Goal: Information Seeking & Learning: Compare options

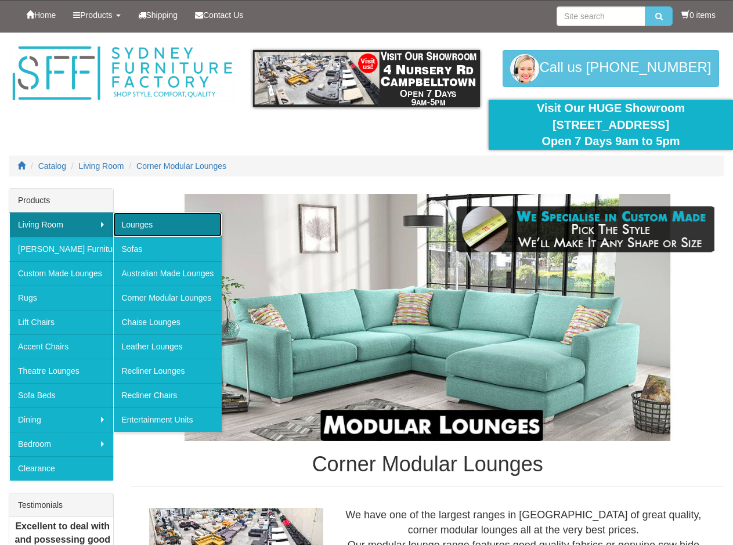
click at [149, 229] on link "Lounges" at bounding box center [167, 224] width 109 height 24
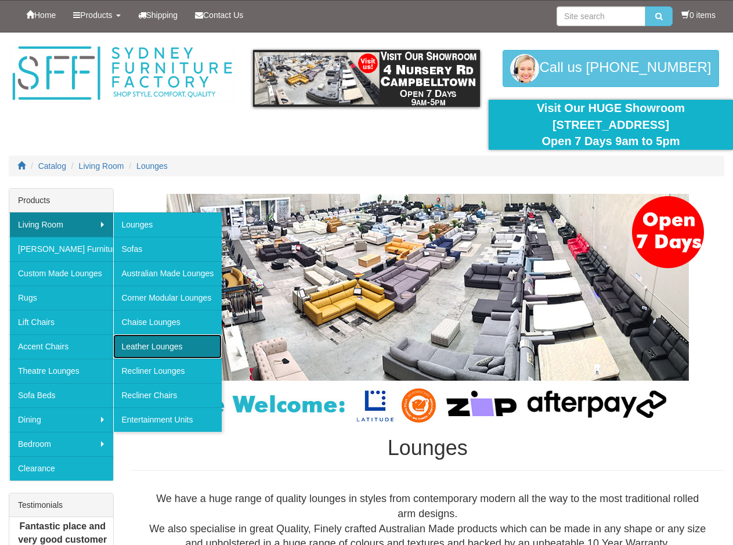
click at [161, 350] on link "Leather Lounges" at bounding box center [167, 346] width 109 height 24
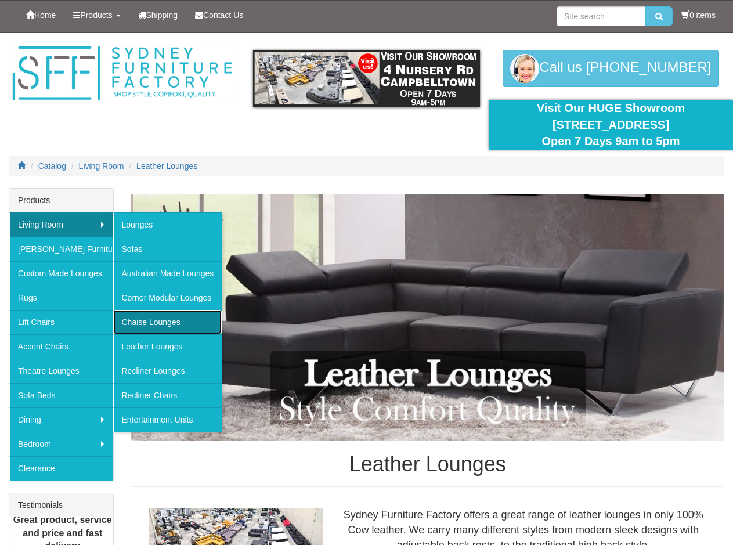
click at [154, 331] on link "Chaise Lounges" at bounding box center [167, 322] width 109 height 24
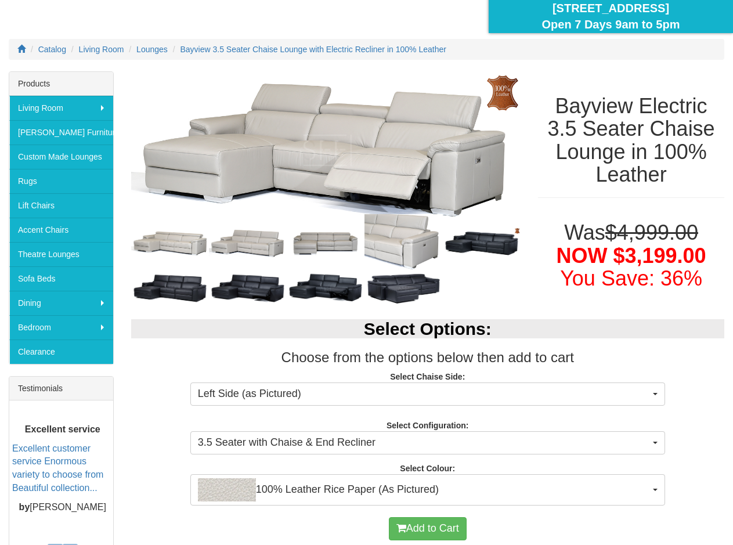
scroll to position [155, 0]
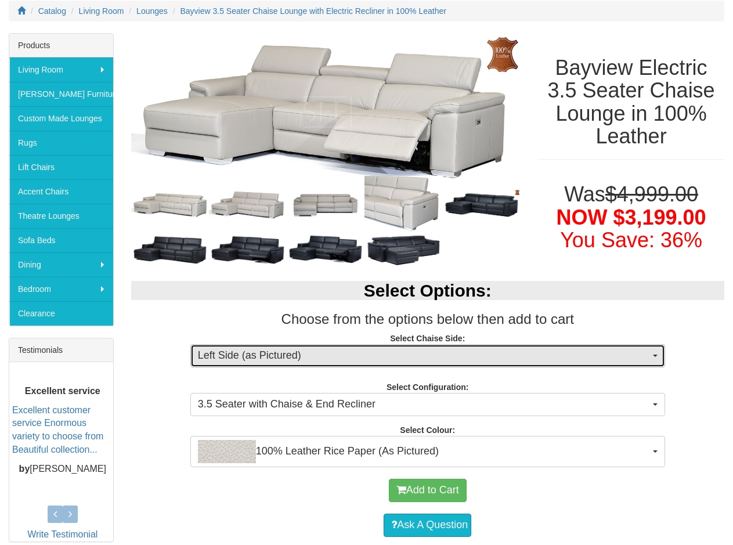
click at [278, 357] on span "Left Side (as Pictured)" at bounding box center [424, 355] width 452 height 15
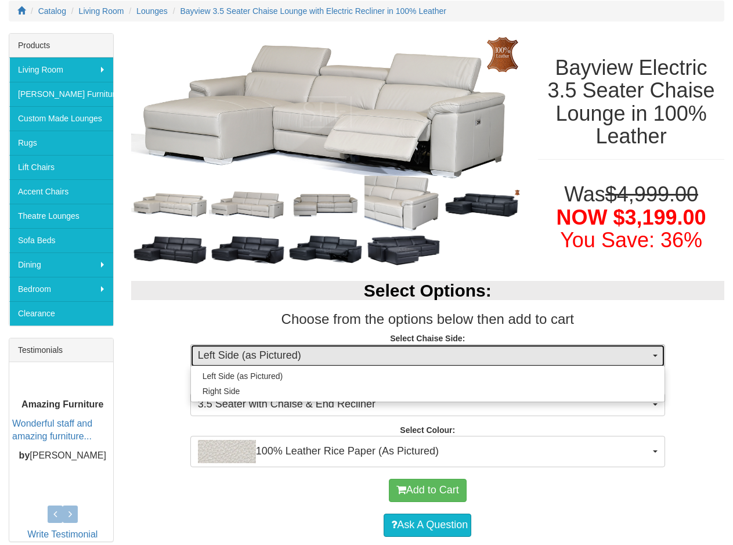
click at [278, 357] on span "Left Side (as Pictured)" at bounding box center [424, 355] width 452 height 15
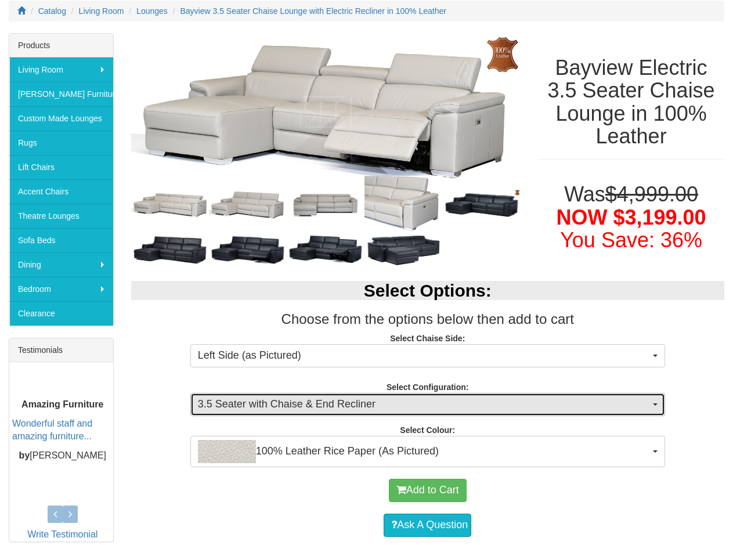
click at [264, 405] on span "3.5 Seater with Chaise & End Recliner" at bounding box center [424, 404] width 452 height 15
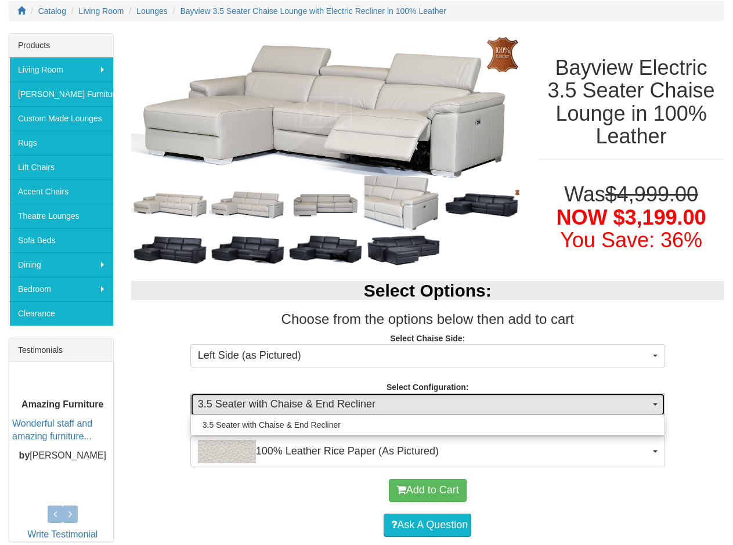
click at [264, 405] on span "3.5 Seater with Chaise & End Recliner" at bounding box center [424, 404] width 452 height 15
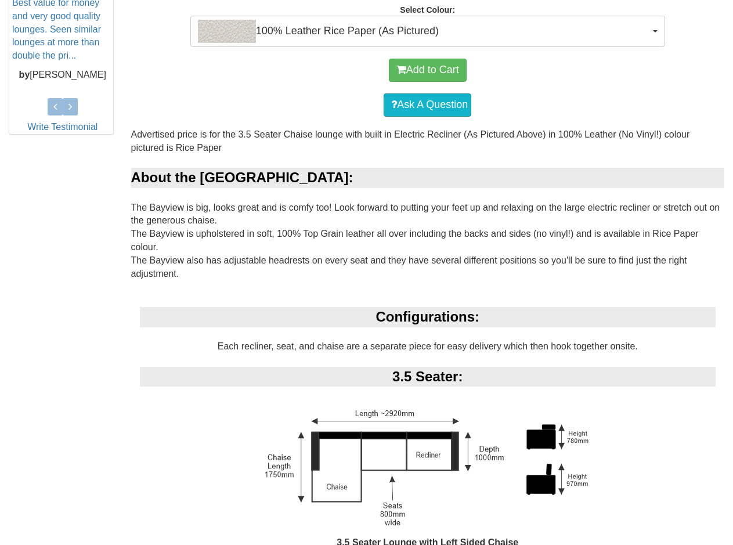
scroll to position [619, 0]
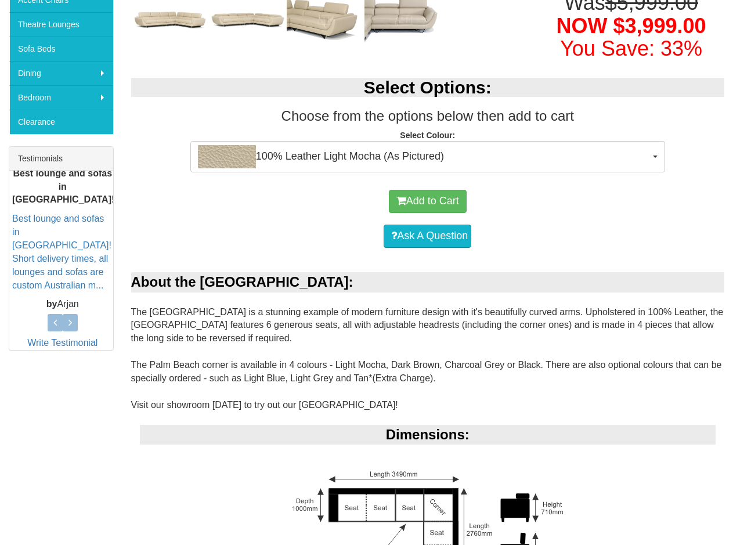
scroll to position [309, 0]
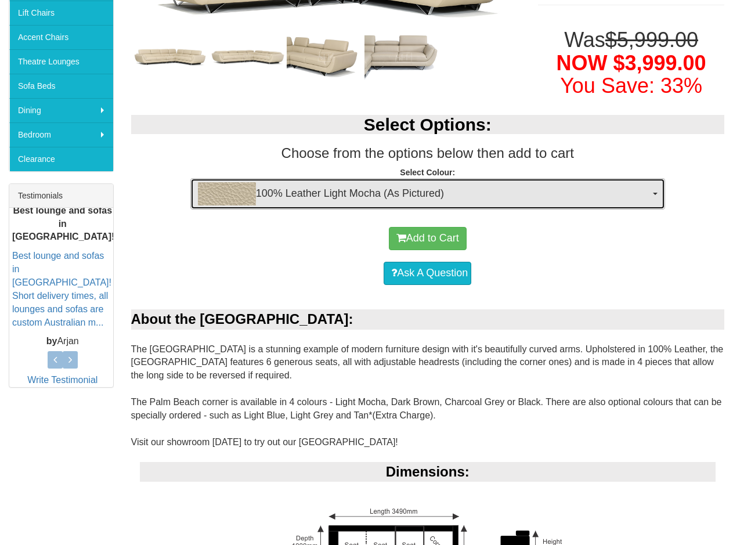
click at [339, 182] on span "100% Leather Light Mocha (As Pictured)" at bounding box center [424, 193] width 452 height 23
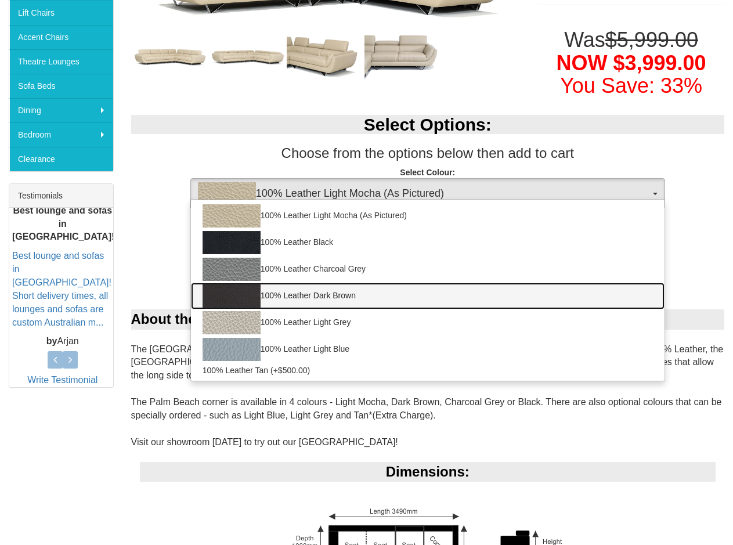
click at [297, 282] on link "100% Leather Dark Brown" at bounding box center [427, 295] width 473 height 27
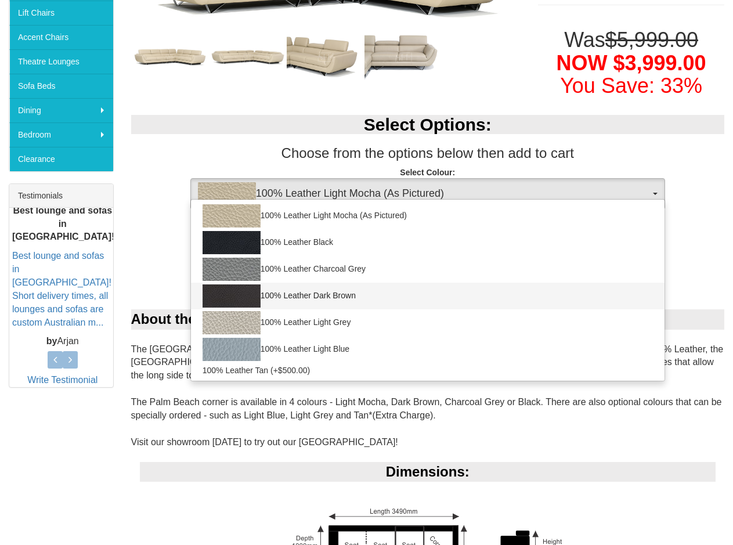
select select "1147"
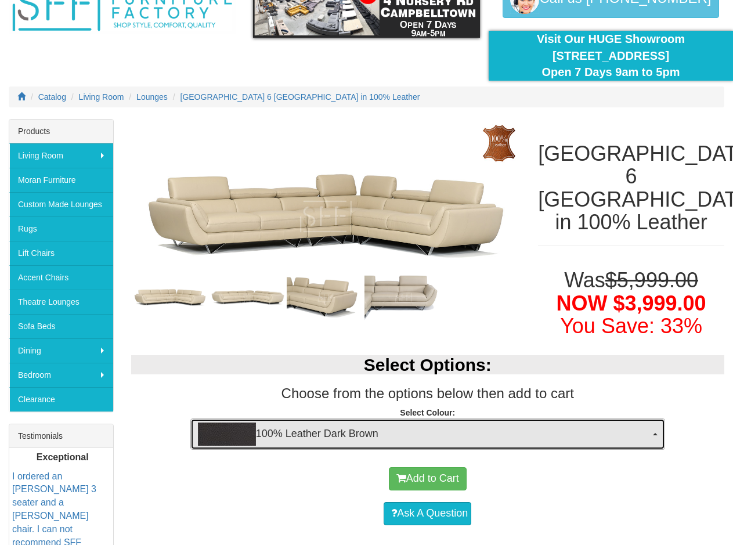
scroll to position [0, 0]
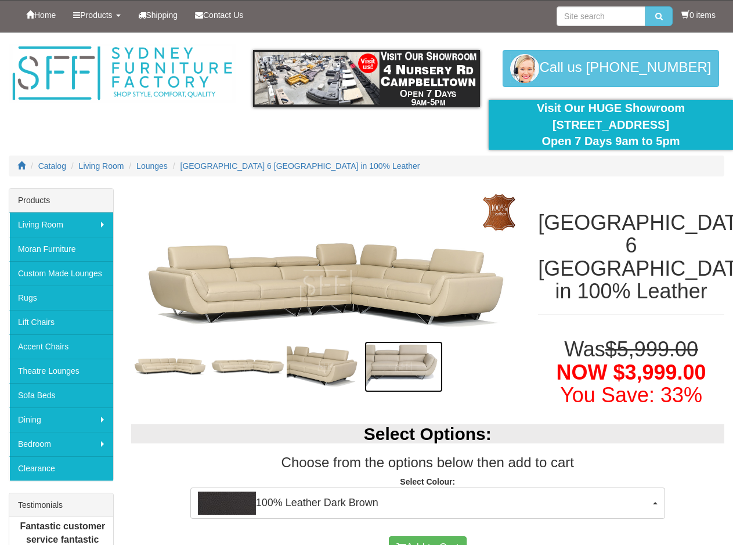
click at [396, 372] on img at bounding box center [403, 366] width 78 height 51
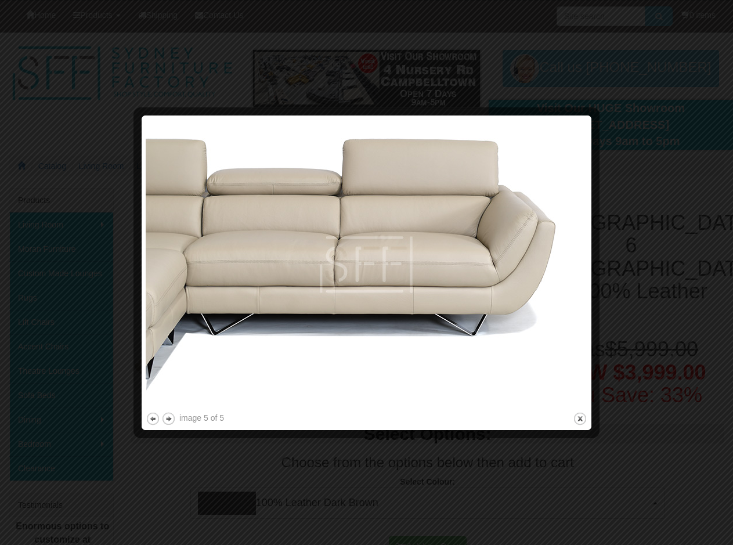
click at [677, 465] on div at bounding box center [366, 272] width 733 height 545
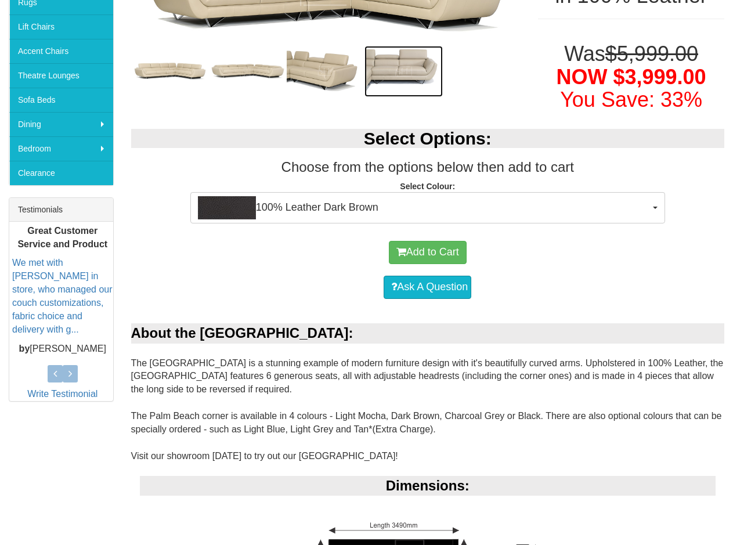
scroll to position [155, 0]
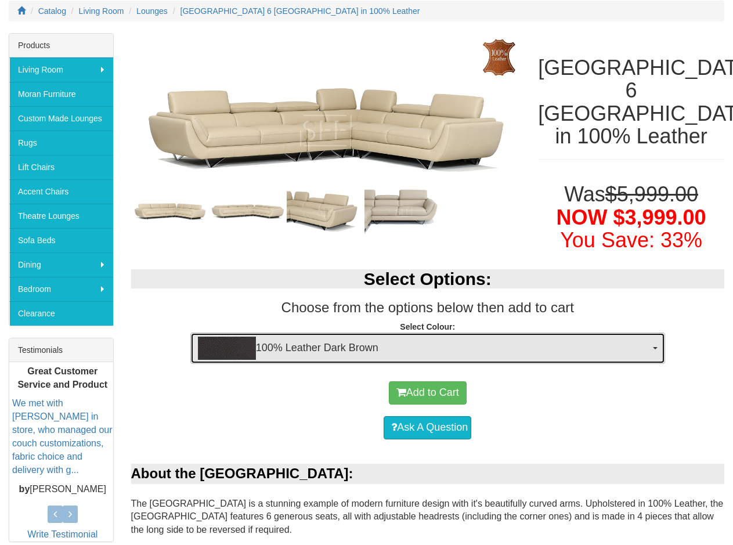
click at [320, 336] on span "100% Leather Dark Brown" at bounding box center [424, 347] width 452 height 23
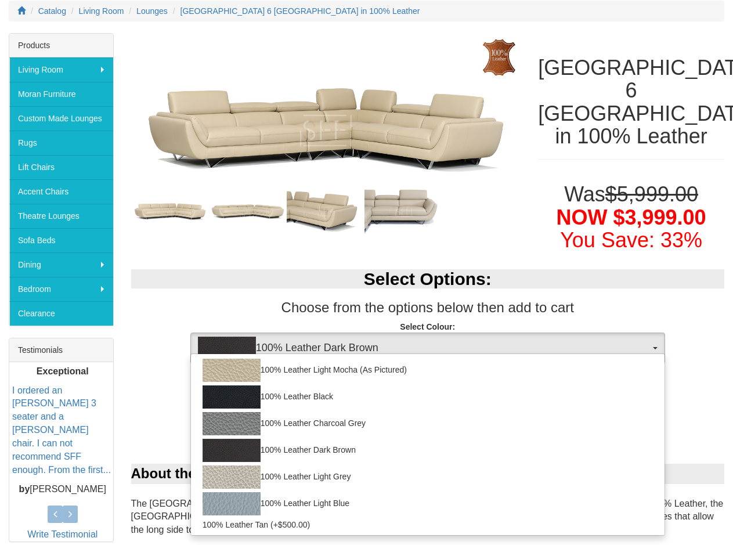
click at [153, 383] on div "Add to Cart" at bounding box center [428, 392] width 582 height 35
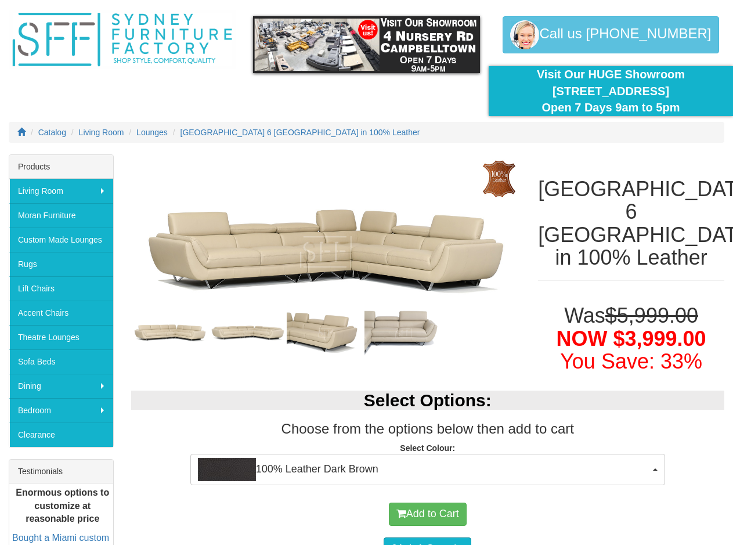
scroll to position [0, 0]
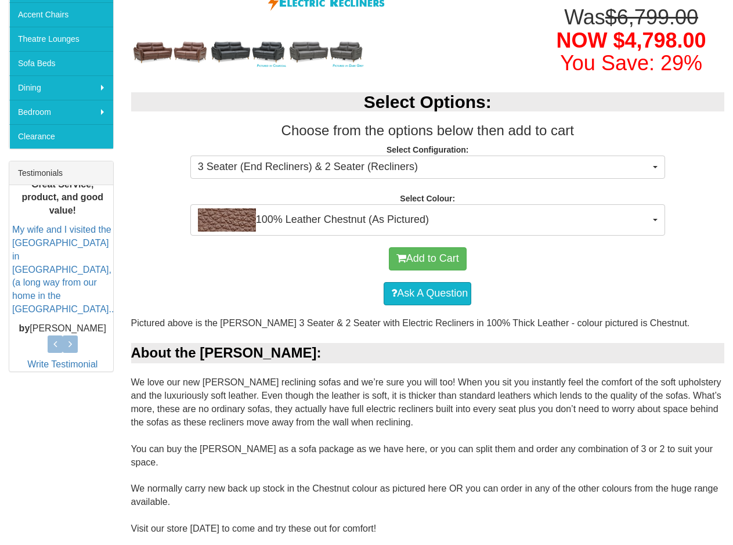
scroll to position [309, 0]
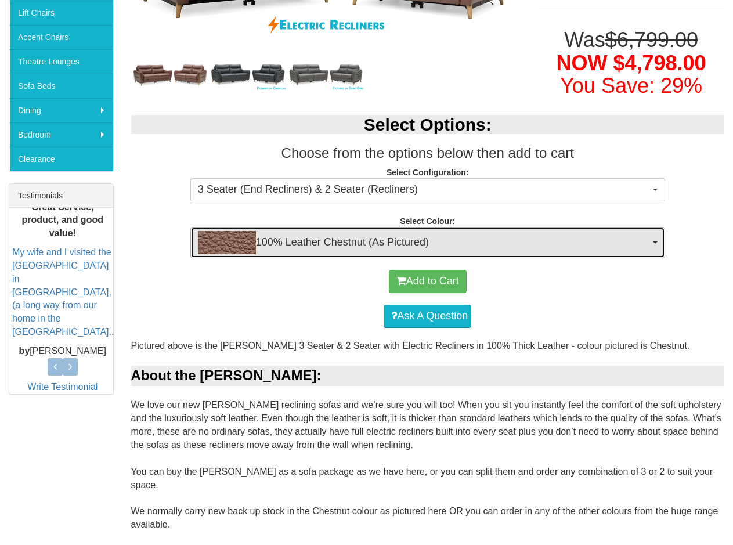
click at [410, 239] on span "100% Leather Chestnut (As Pictured)" at bounding box center [424, 242] width 452 height 23
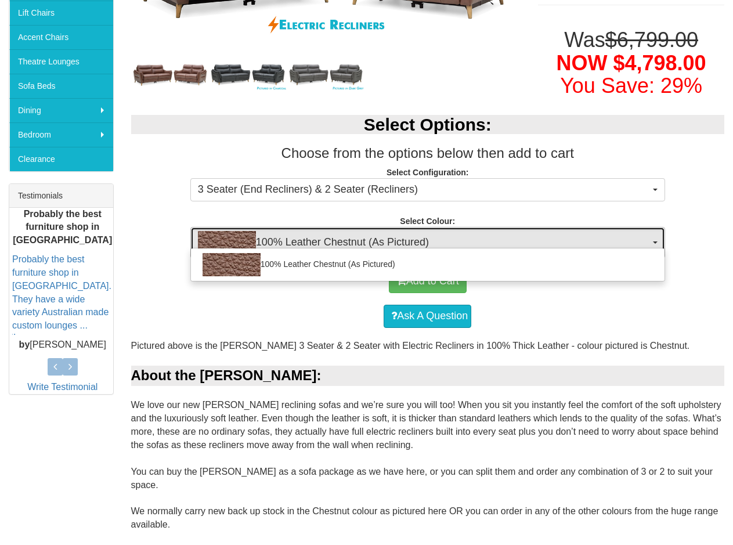
click at [410, 239] on span "100% Leather Chestnut (As Pictured)" at bounding box center [424, 242] width 452 height 23
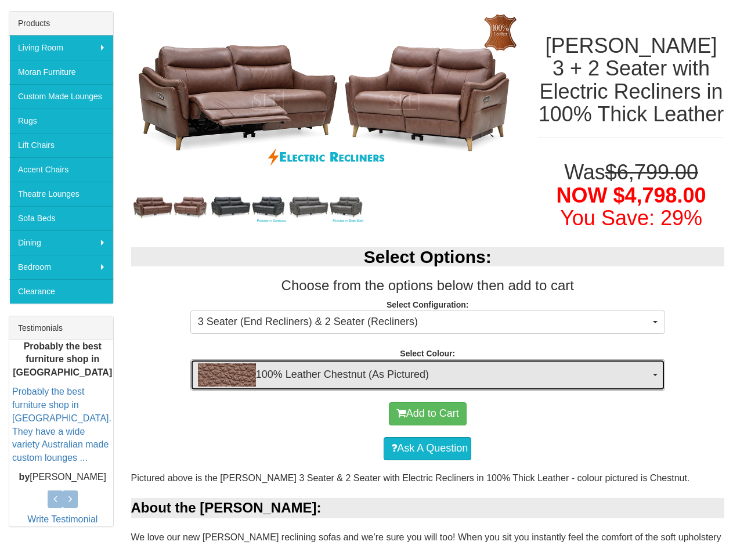
scroll to position [155, 0]
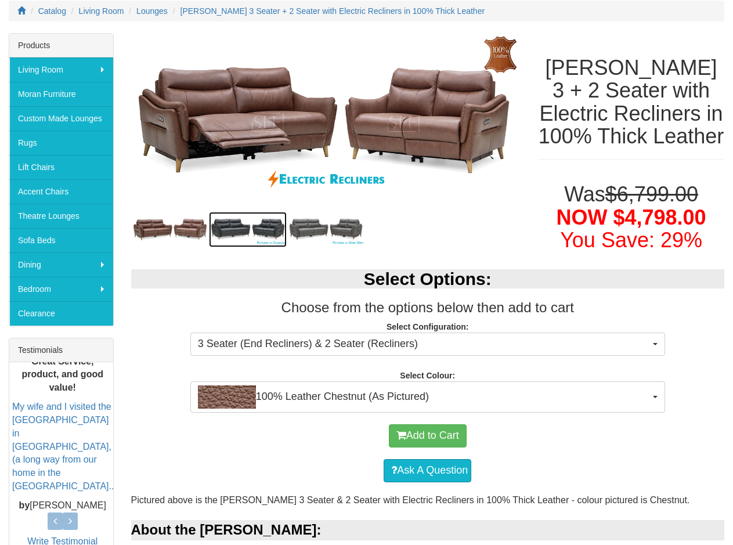
click at [228, 222] on img at bounding box center [248, 230] width 78 height 36
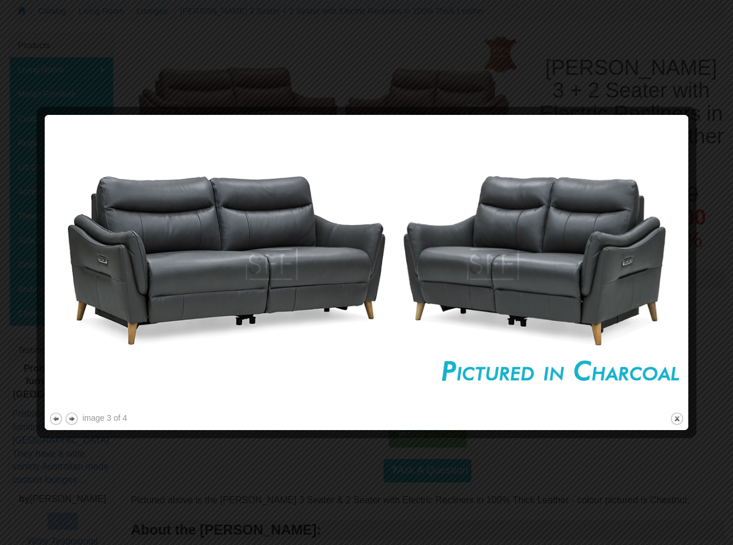
click at [646, 24] on div at bounding box center [366, 272] width 733 height 545
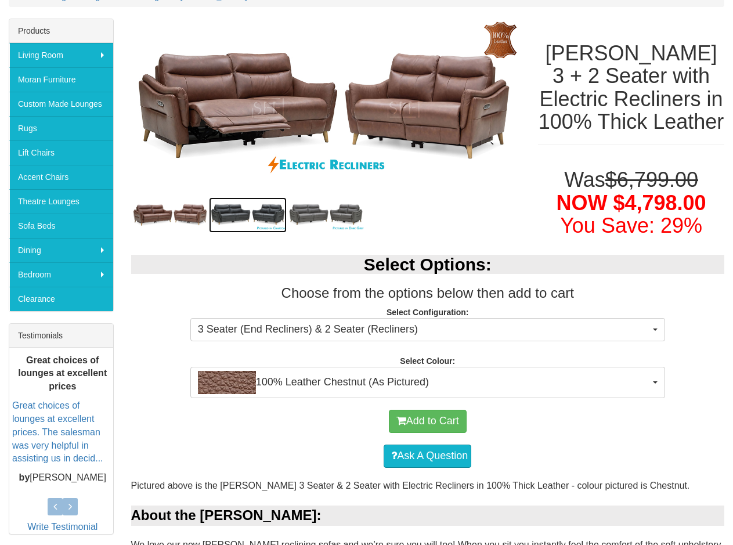
scroll to position [464, 0]
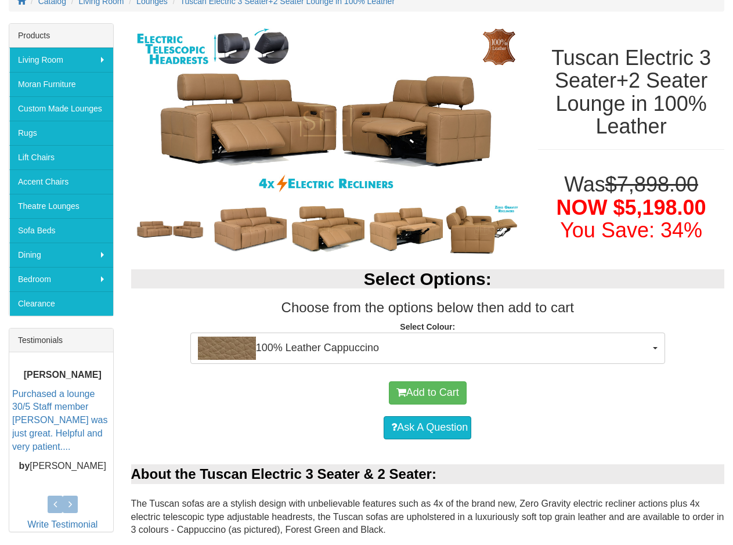
scroll to position [155, 0]
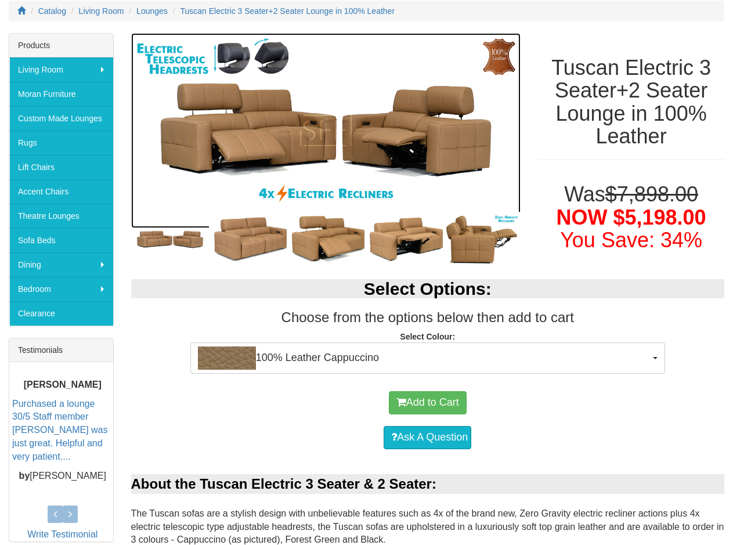
click at [382, 113] on img at bounding box center [326, 130] width 390 height 195
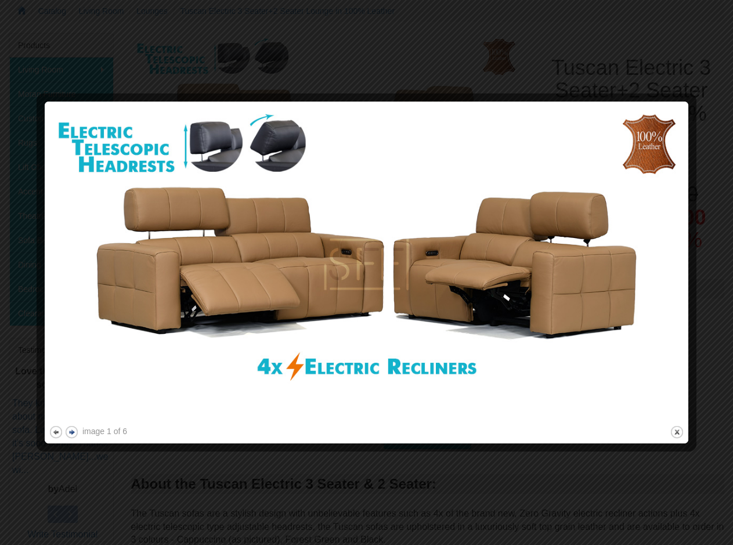
click at [70, 434] on button "next" at bounding box center [71, 432] width 14 height 14
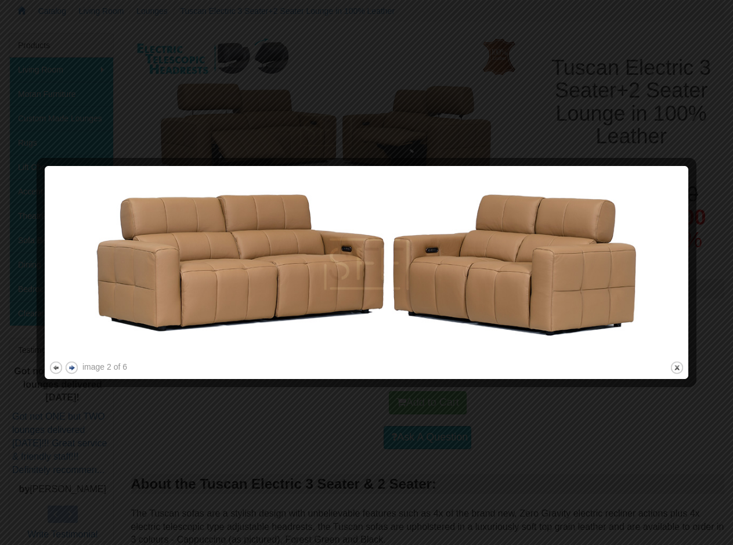
click at [70, 434] on div at bounding box center [366, 272] width 733 height 545
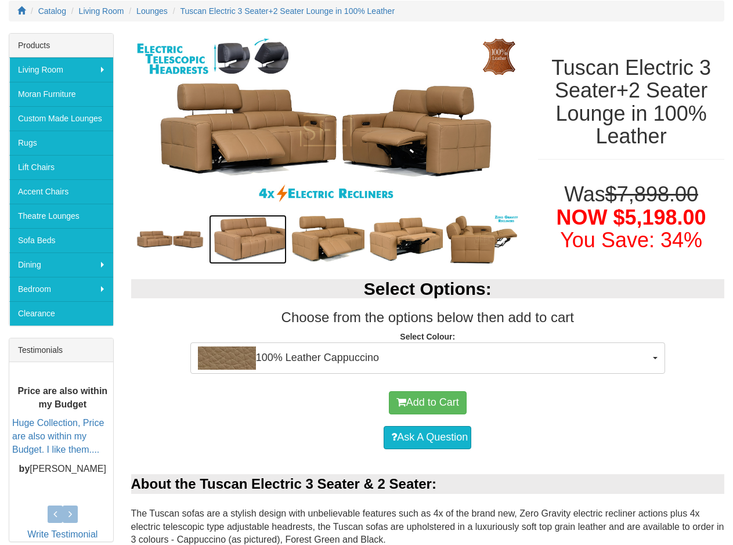
click at [237, 236] on img at bounding box center [248, 239] width 78 height 49
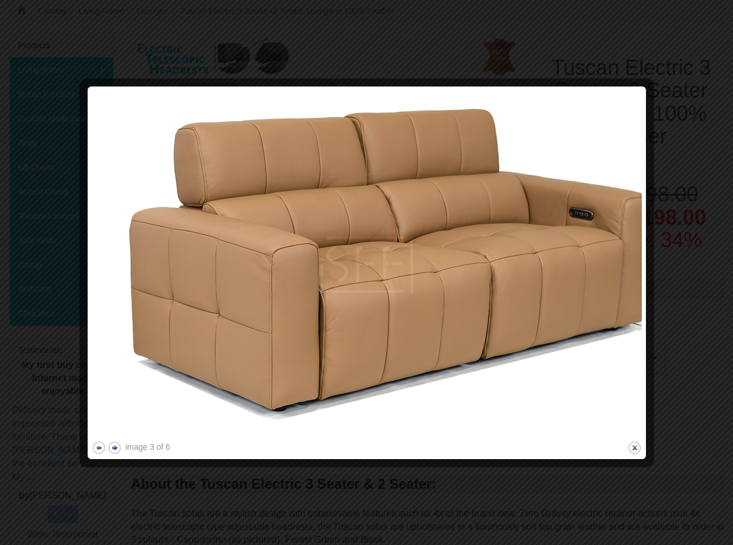
click at [110, 449] on button "next" at bounding box center [114, 447] width 14 height 14
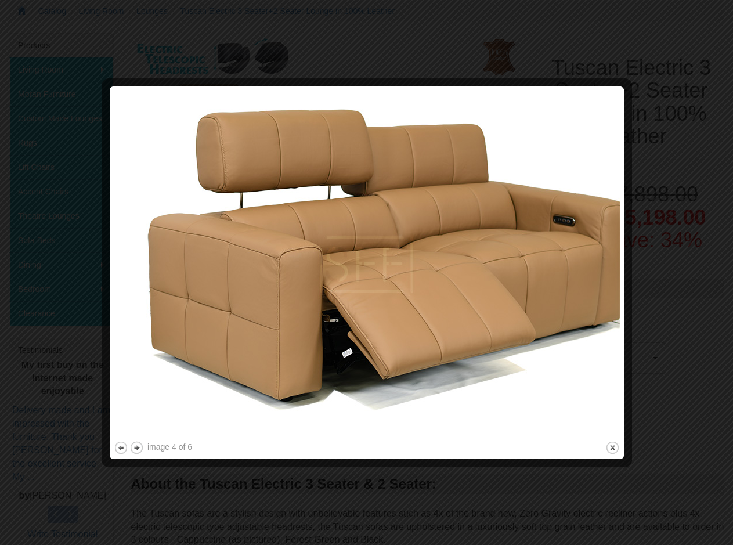
click at [110, 449] on div at bounding box center [107, 272] width 12 height 364
click at [137, 447] on button "next" at bounding box center [136, 447] width 14 height 14
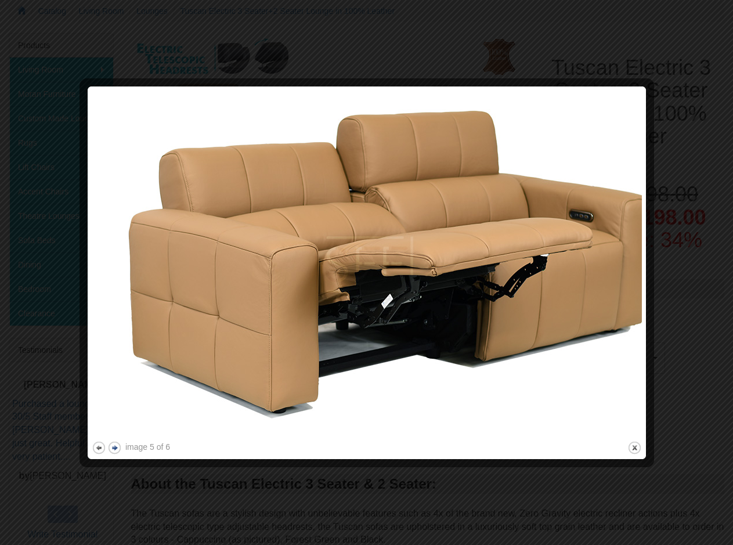
click at [137, 447] on div "image 5 of 6" at bounding box center [147, 447] width 45 height 12
click at [117, 448] on button "next" at bounding box center [114, 447] width 14 height 14
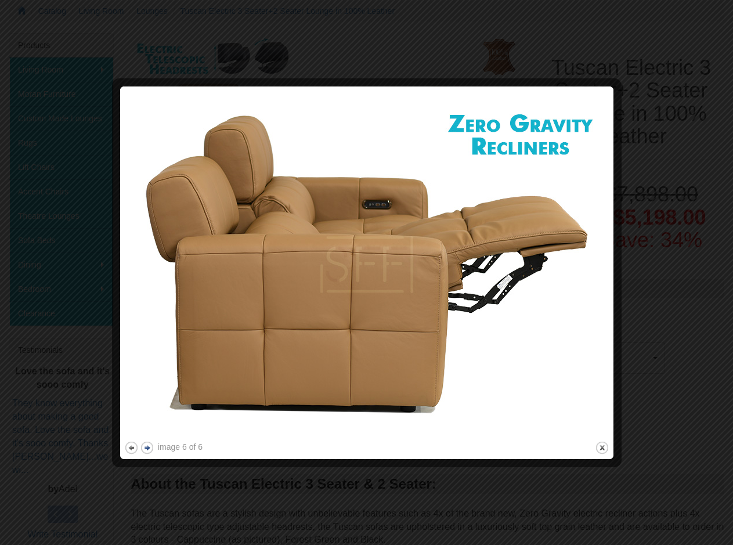
click at [117, 448] on div at bounding box center [118, 272] width 12 height 364
click at [148, 452] on button "next" at bounding box center [147, 447] width 14 height 14
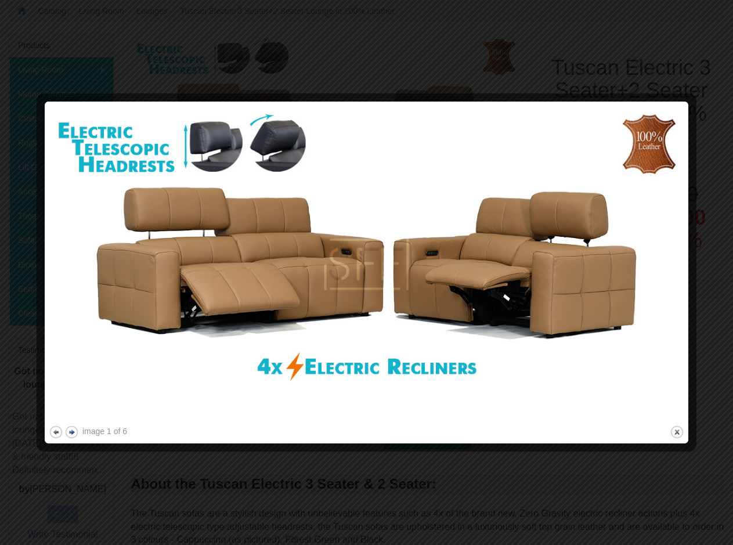
click at [72, 431] on button "next" at bounding box center [71, 432] width 14 height 14
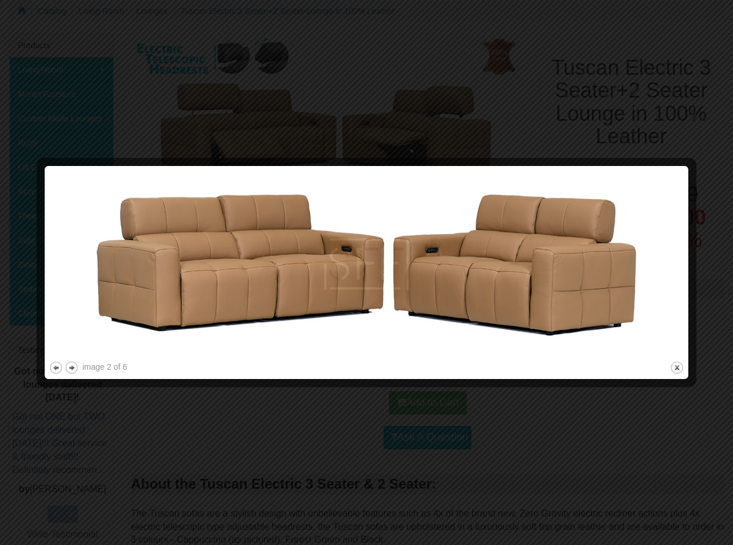
click at [550, 104] on div at bounding box center [366, 272] width 733 height 545
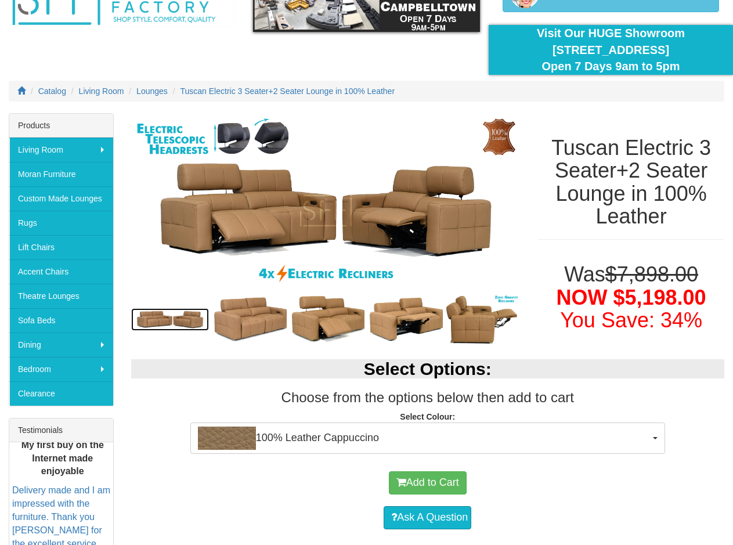
scroll to position [0, 0]
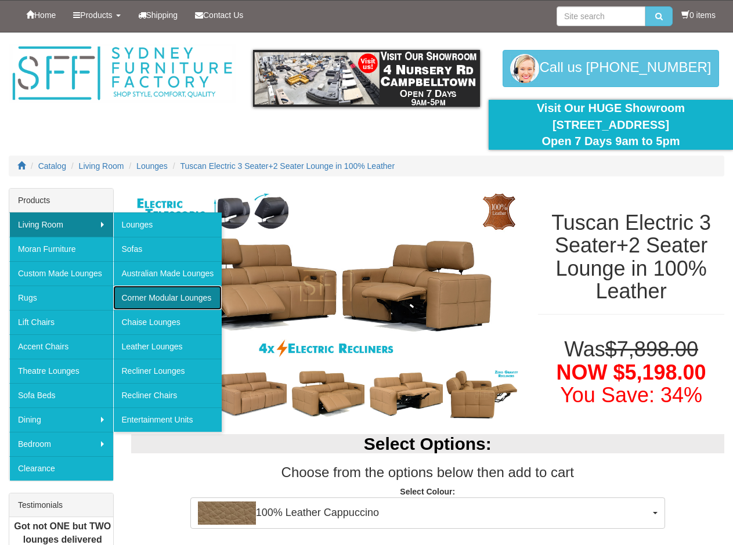
click at [176, 299] on link "Corner Modular Lounges" at bounding box center [167, 297] width 109 height 24
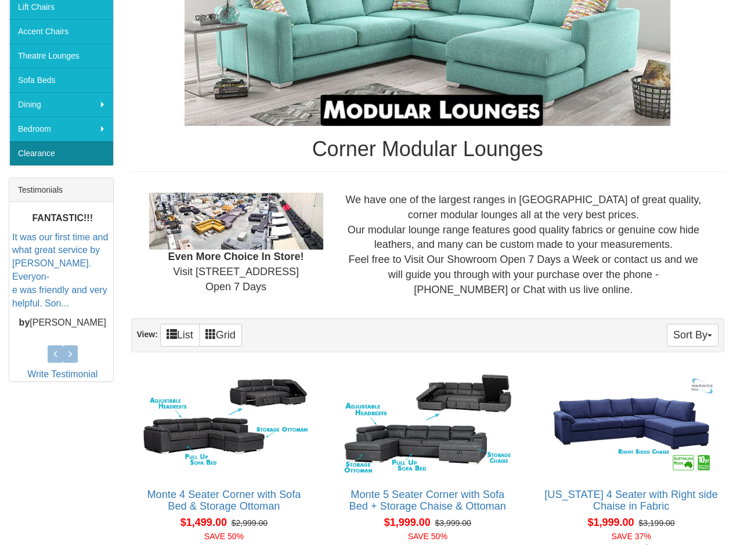
scroll to position [155, 0]
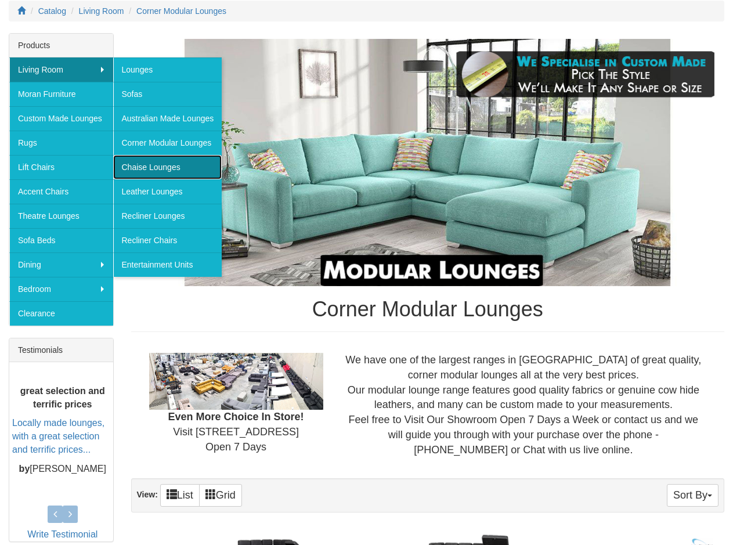
click at [149, 173] on link "Chaise Lounges" at bounding box center [167, 167] width 109 height 24
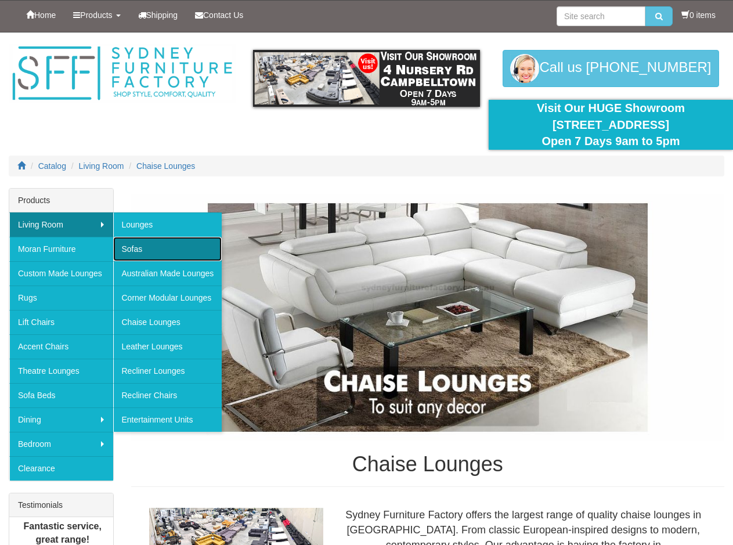
click at [142, 245] on link "Sofas" at bounding box center [167, 249] width 109 height 24
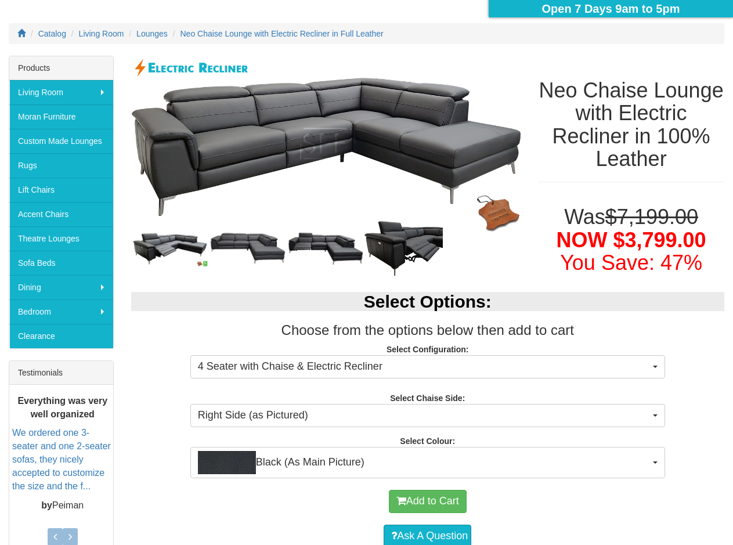
scroll to position [155, 0]
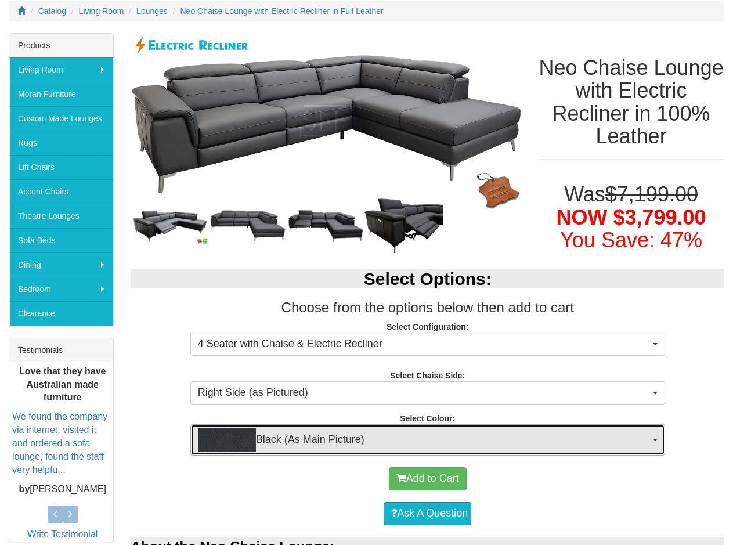
click at [302, 439] on span "Black (As Main Picture)" at bounding box center [424, 439] width 452 height 23
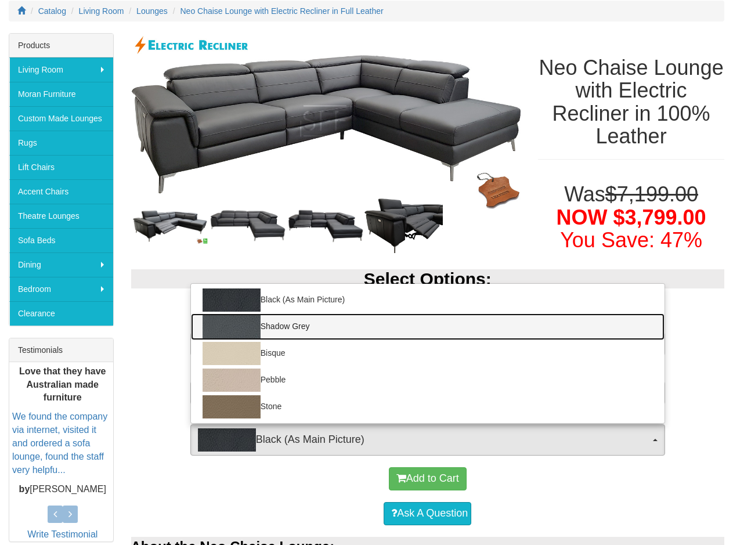
click at [290, 326] on link "Shadow Grey" at bounding box center [427, 326] width 473 height 27
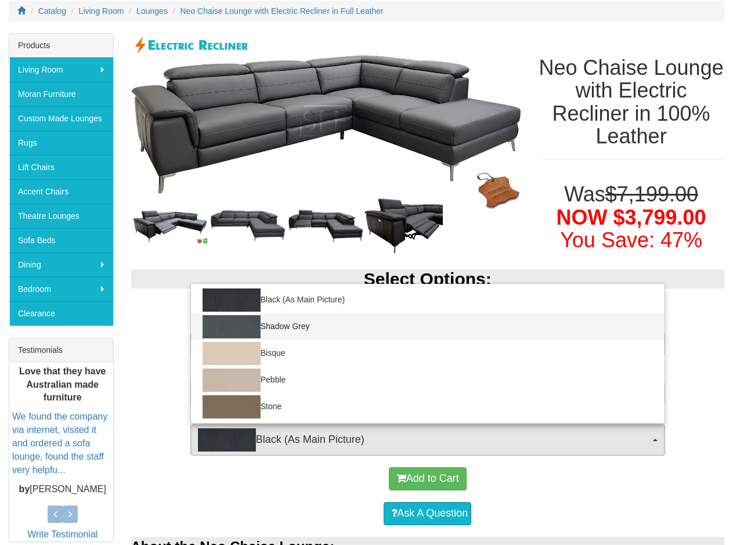
select select "1228"
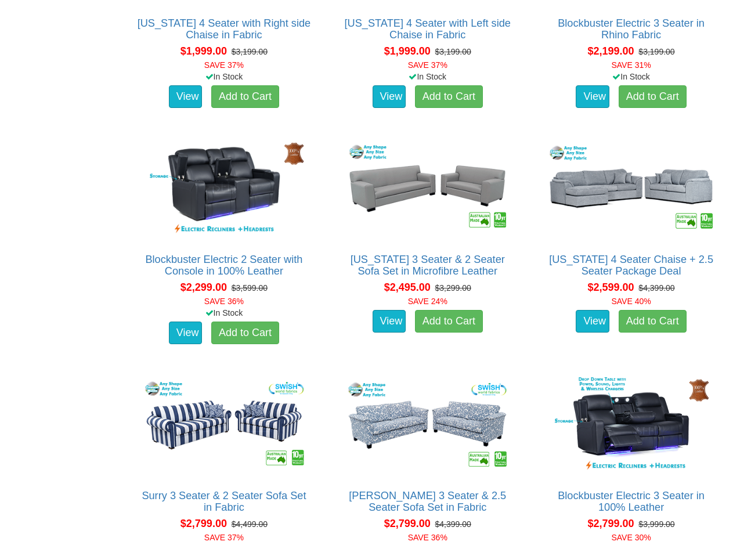
scroll to position [1237, 0]
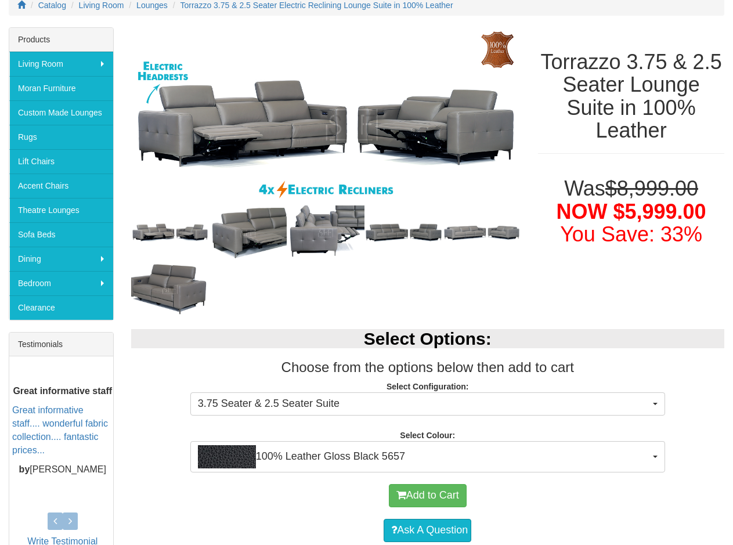
scroll to position [155, 0]
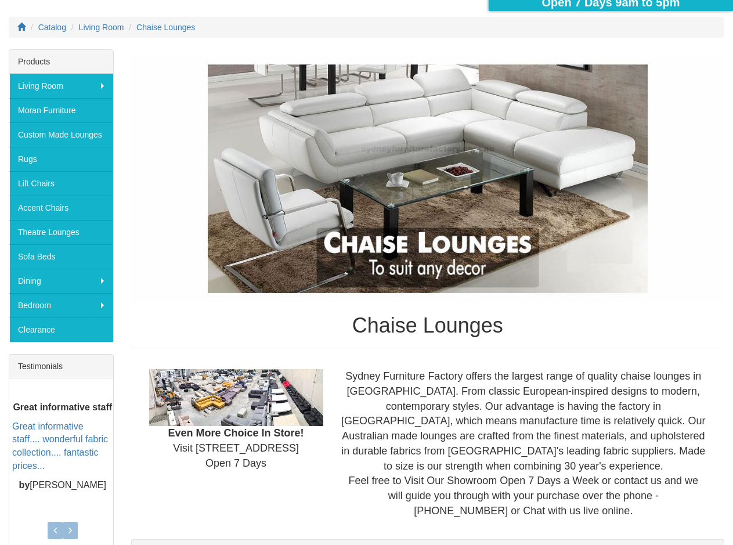
scroll to position [155, 0]
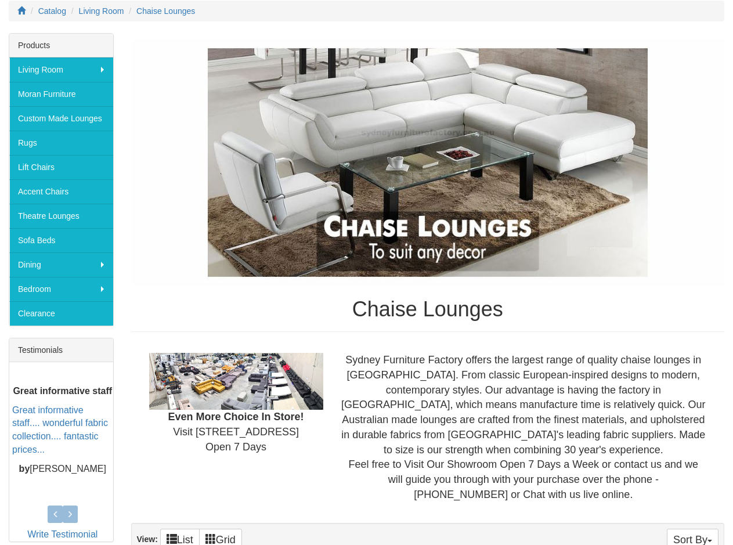
click at [407, 166] on img at bounding box center [427, 162] width 593 height 247
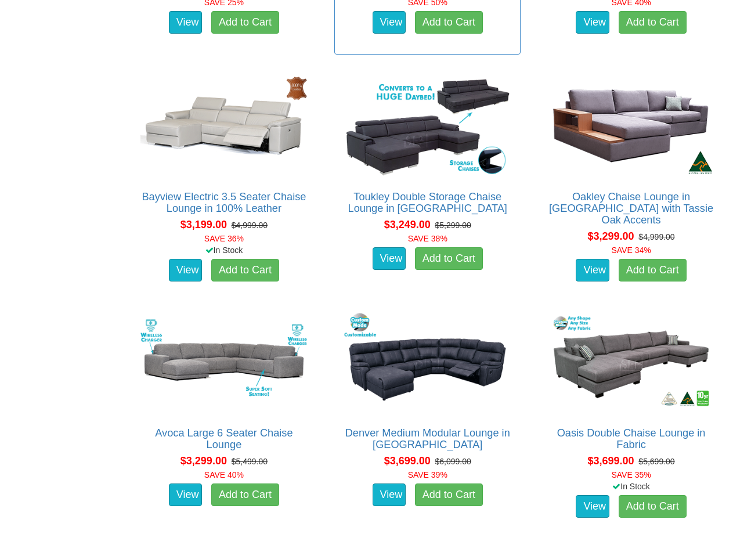
scroll to position [2629, 0]
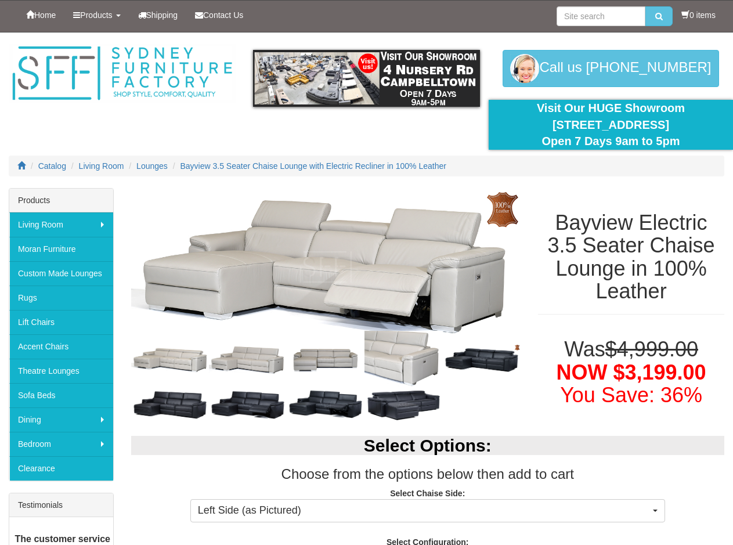
scroll to position [309, 0]
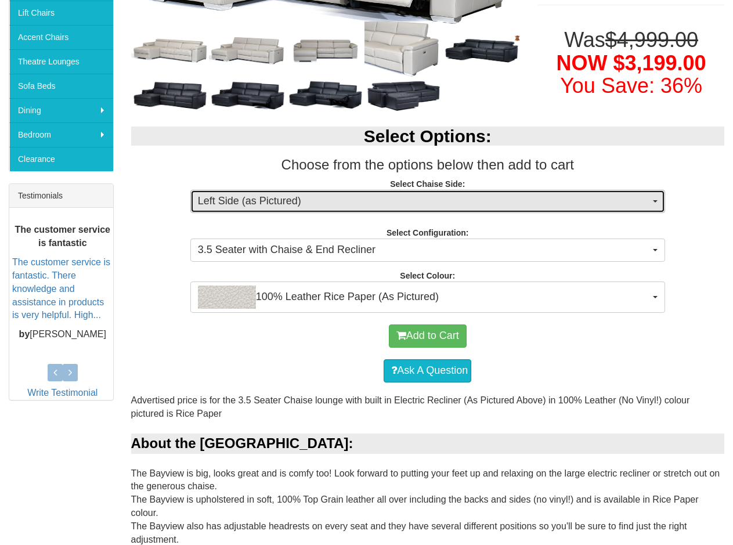
click at [307, 200] on span "Left Side (as Pictured)" at bounding box center [424, 201] width 452 height 15
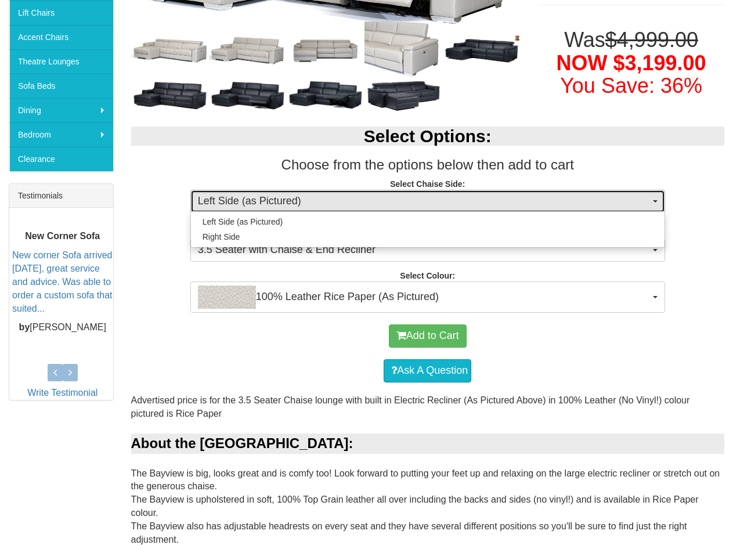
click at [307, 200] on span "Left Side (as Pictured)" at bounding box center [424, 201] width 452 height 15
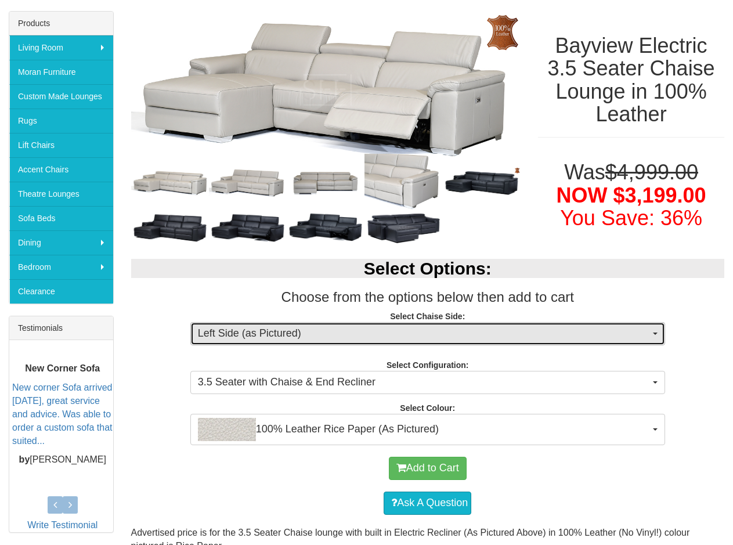
scroll to position [155, 0]
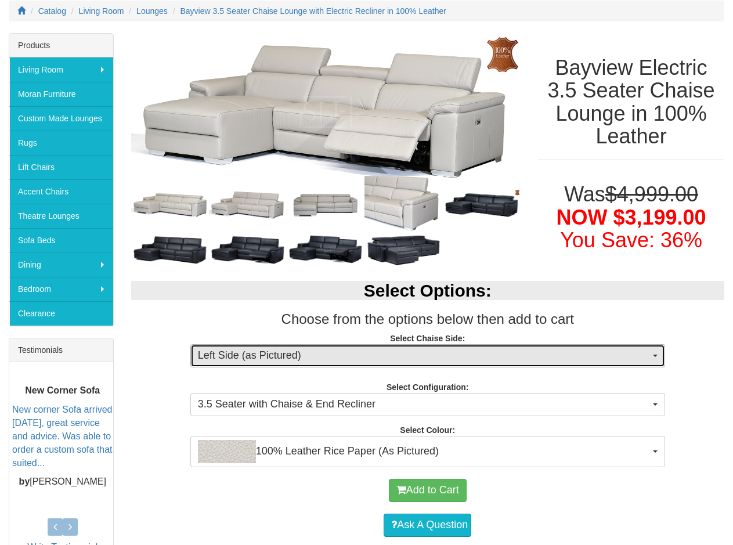
click at [347, 359] on span "Left Side (as Pictured)" at bounding box center [424, 355] width 452 height 15
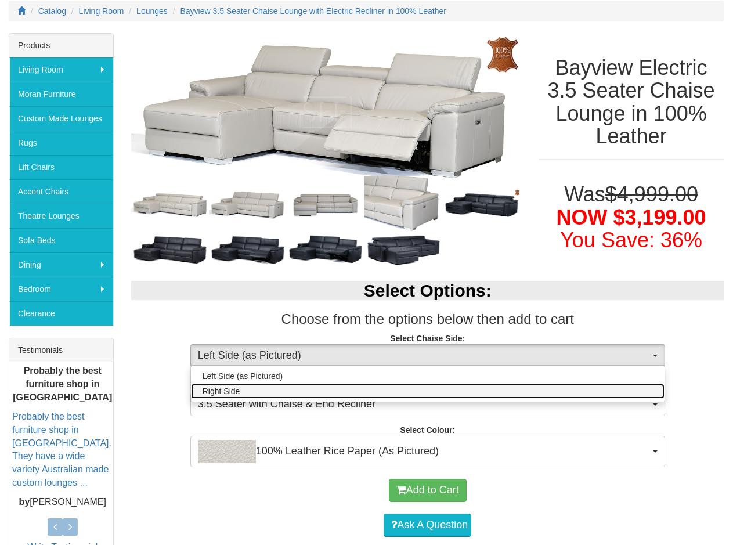
click at [325, 388] on link "Right Side" at bounding box center [427, 390] width 473 height 15
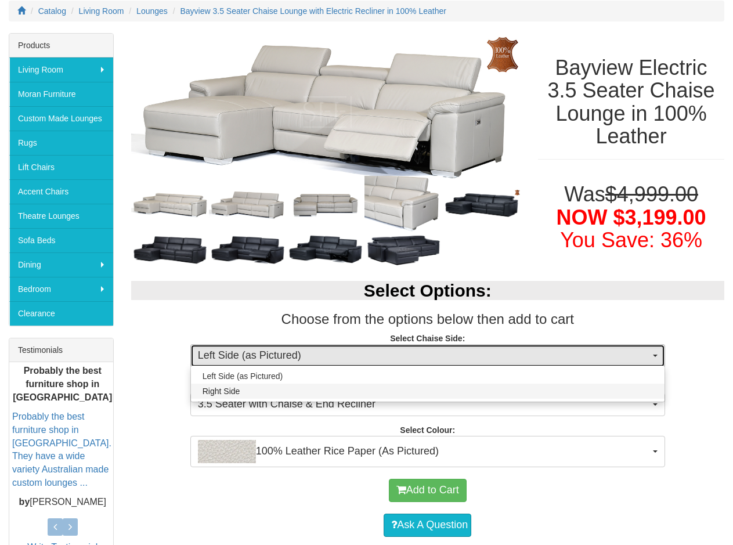
select select "266"
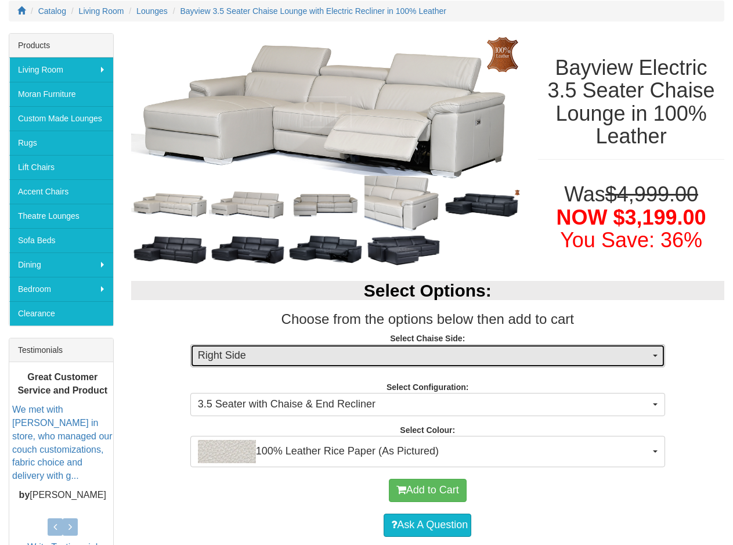
scroll to position [0, 0]
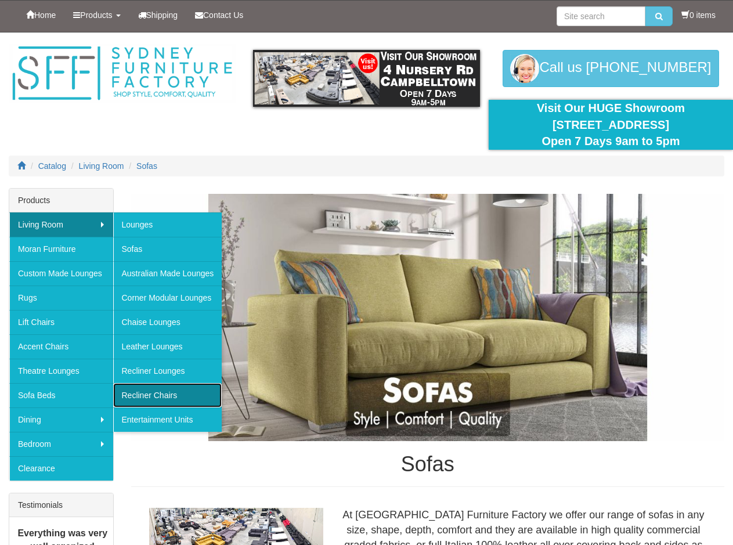
click at [161, 391] on link "Recliner Chairs" at bounding box center [167, 395] width 109 height 24
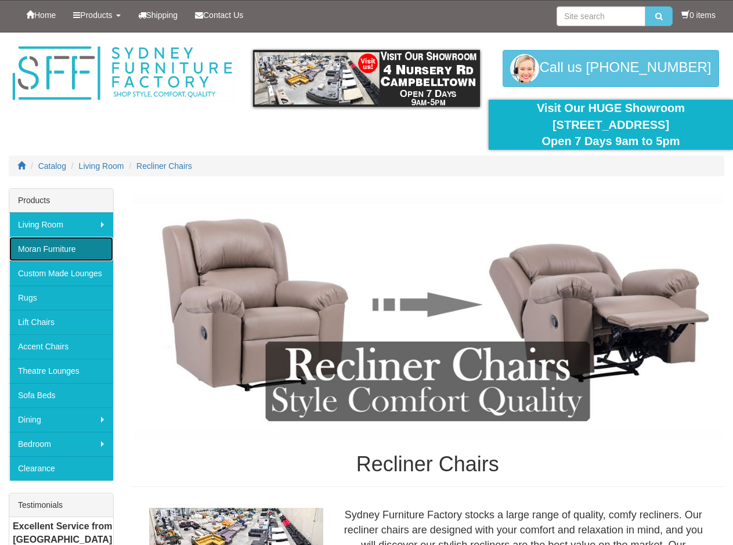
click at [56, 253] on link "Moran Furniture" at bounding box center [61, 249] width 104 height 24
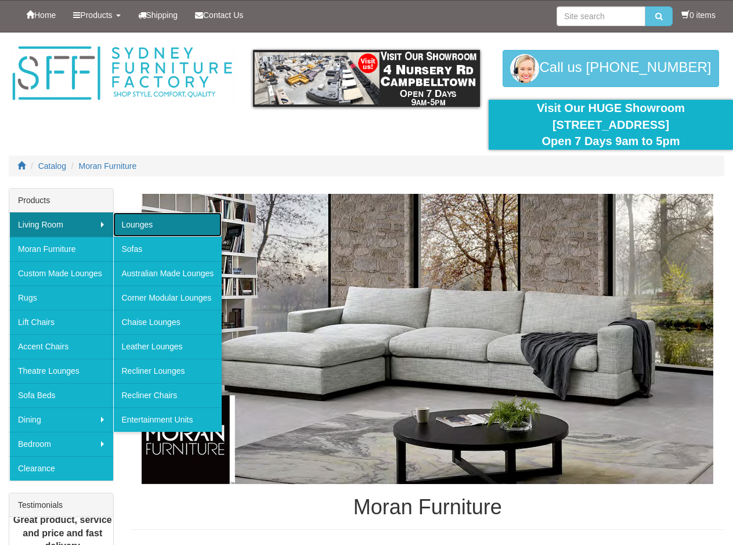
click at [154, 223] on link "Lounges" at bounding box center [167, 224] width 109 height 24
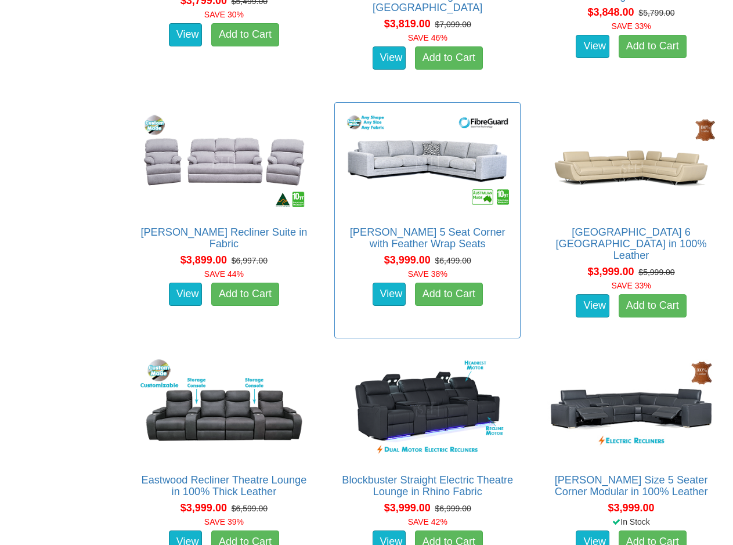
scroll to position [6805, 0]
